Goal: Task Accomplishment & Management: Manage account settings

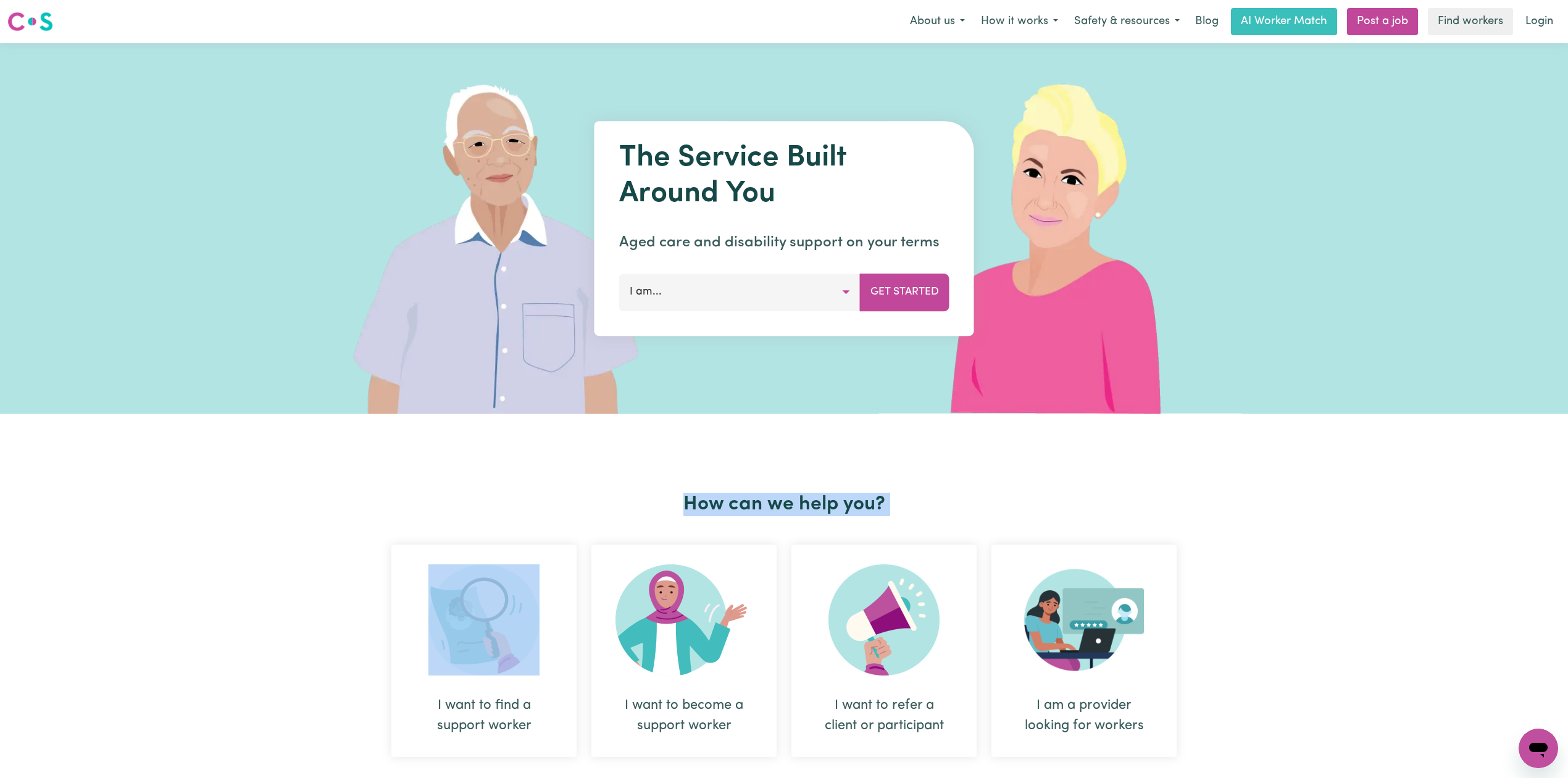
drag, startPoint x: 453, startPoint y: 457, endPoint x: 472, endPoint y: 526, distance: 71.6
click at [472, 526] on div "How can we help you? I want to find a support worker I want to become a support…" at bounding box center [784, 643] width 800 height 460
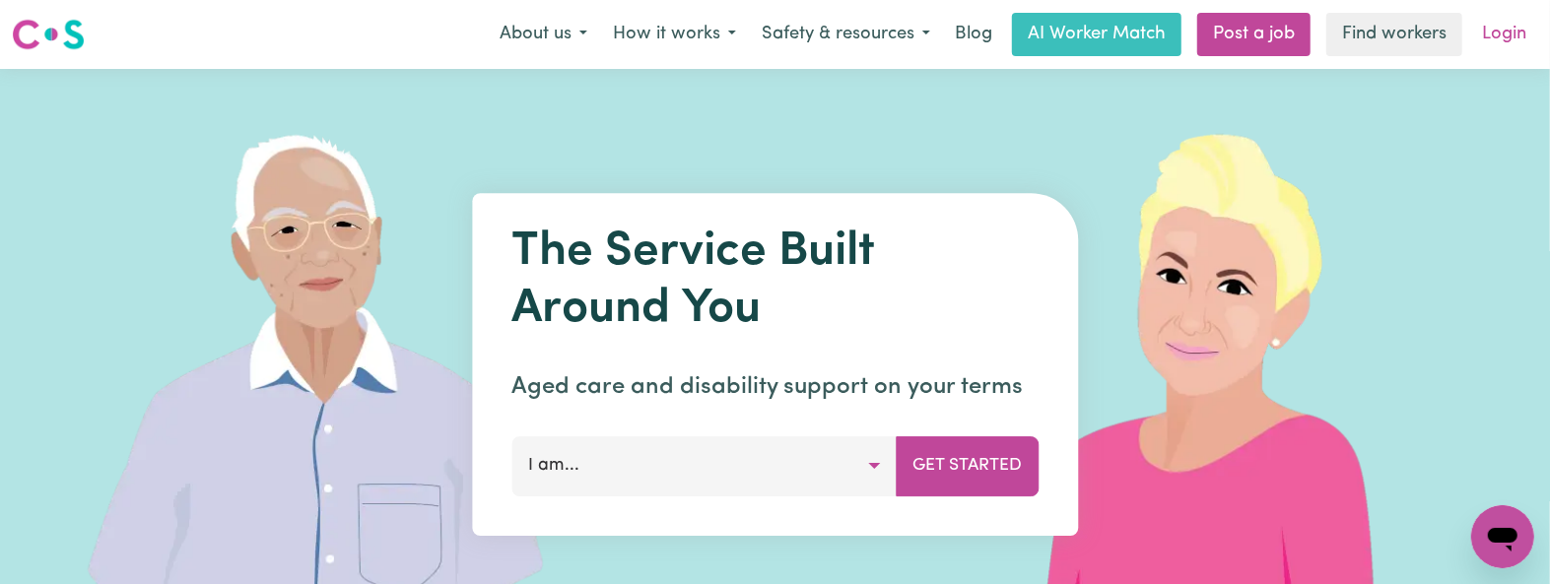
click at [1515, 33] on link "Login" at bounding box center [1504, 34] width 68 height 43
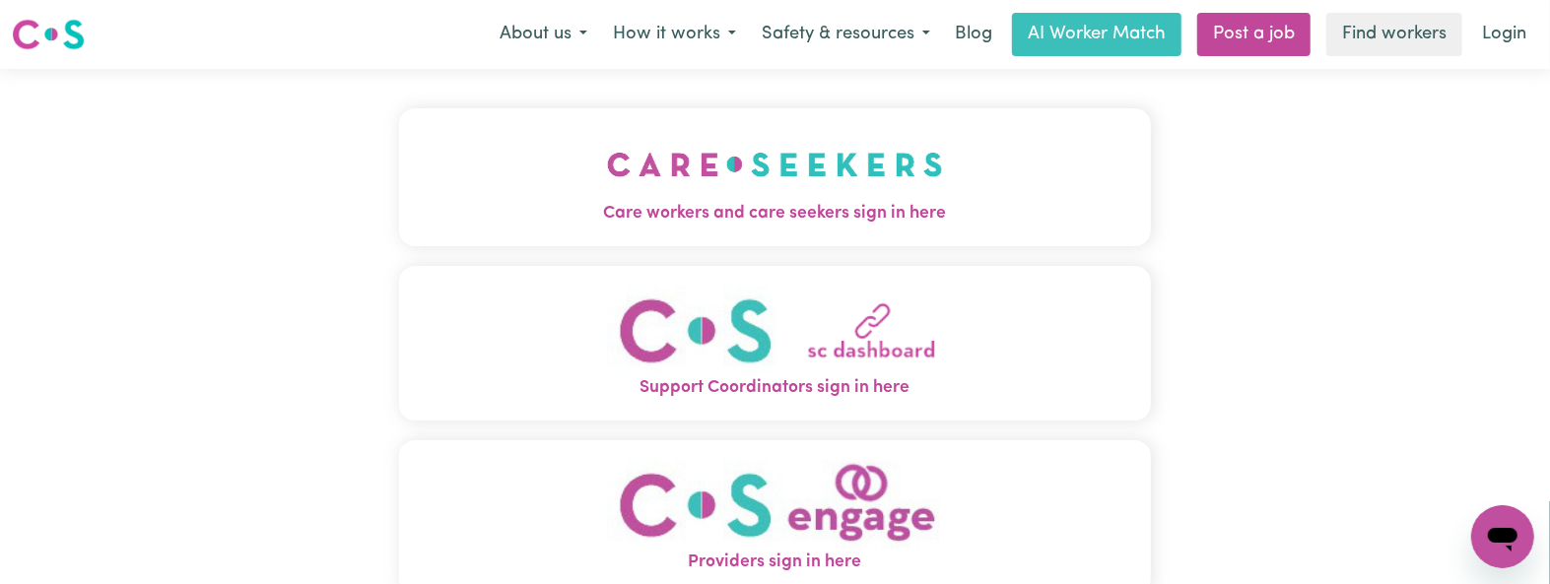
click at [761, 181] on button "Care workers and care seekers sign in here" at bounding box center [775, 177] width 752 height 138
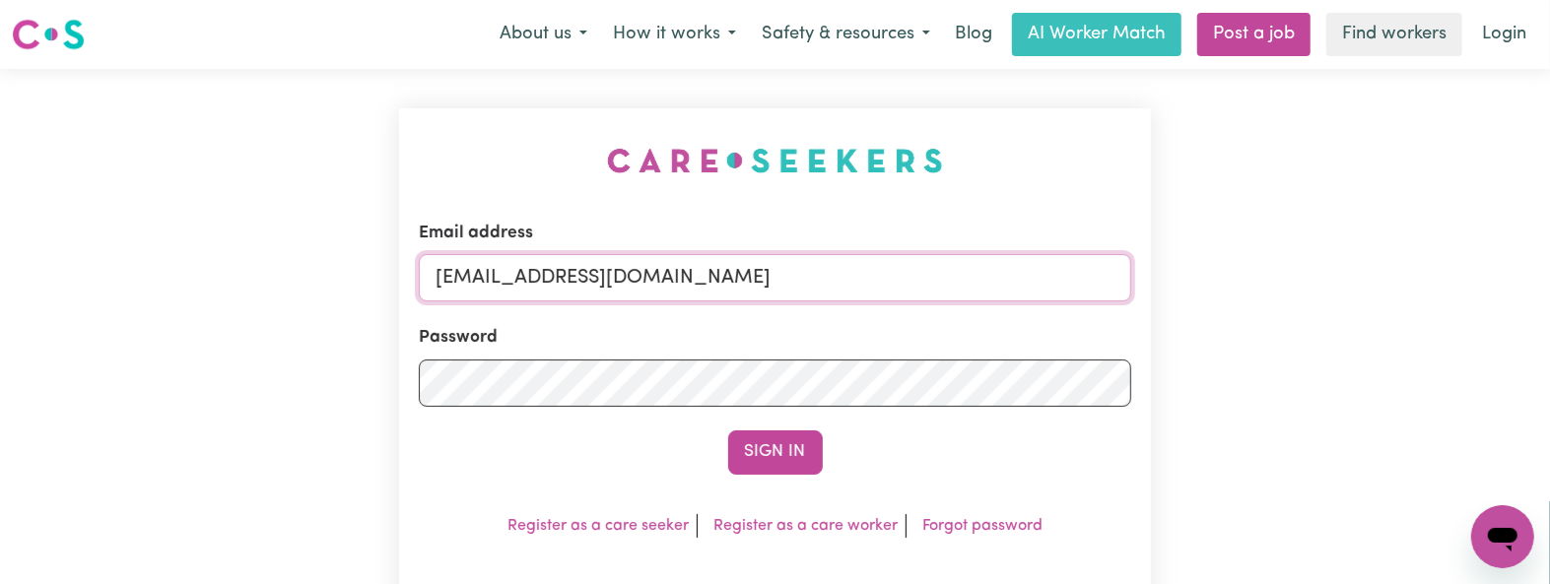
click at [601, 270] on input "[EMAIL_ADDRESS][DOMAIN_NAME]" at bounding box center [775, 277] width 712 height 47
drag, startPoint x: 545, startPoint y: 276, endPoint x: 880, endPoint y: 317, distance: 337.5
click at [885, 320] on form "Email address Superuser~[EMAIL_ADDRESS][DOMAIN_NAME] Password Sign In" at bounding box center [775, 348] width 712 height 254
type input "[EMAIL_ADDRESS][DOMAIN_NAME]"
click at [728, 430] on button "Sign In" at bounding box center [775, 451] width 95 height 43
